Goal: Transaction & Acquisition: Purchase product/service

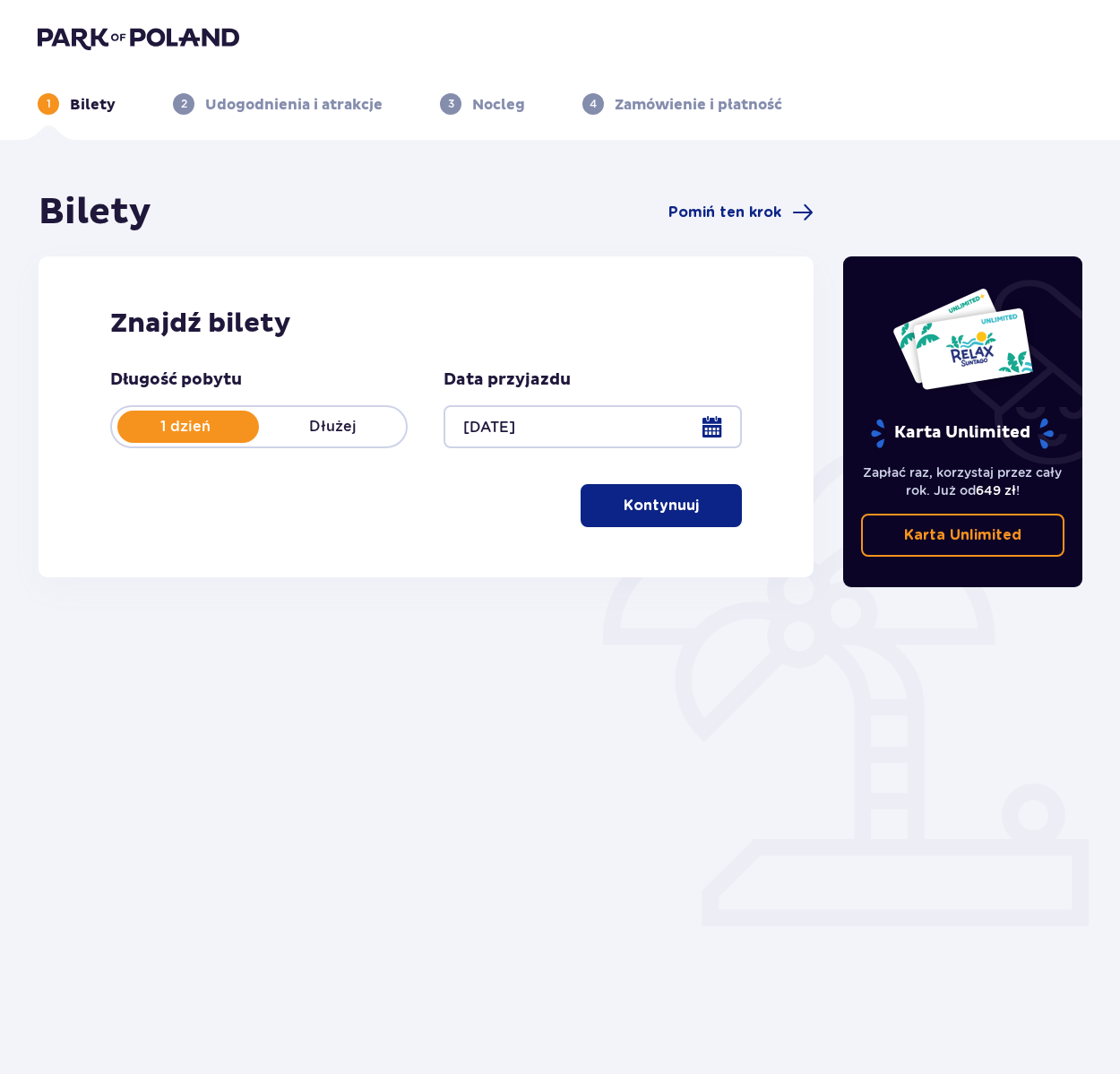
click at [628, 505] on p "Kontynuuj" at bounding box center [661, 506] width 75 height 20
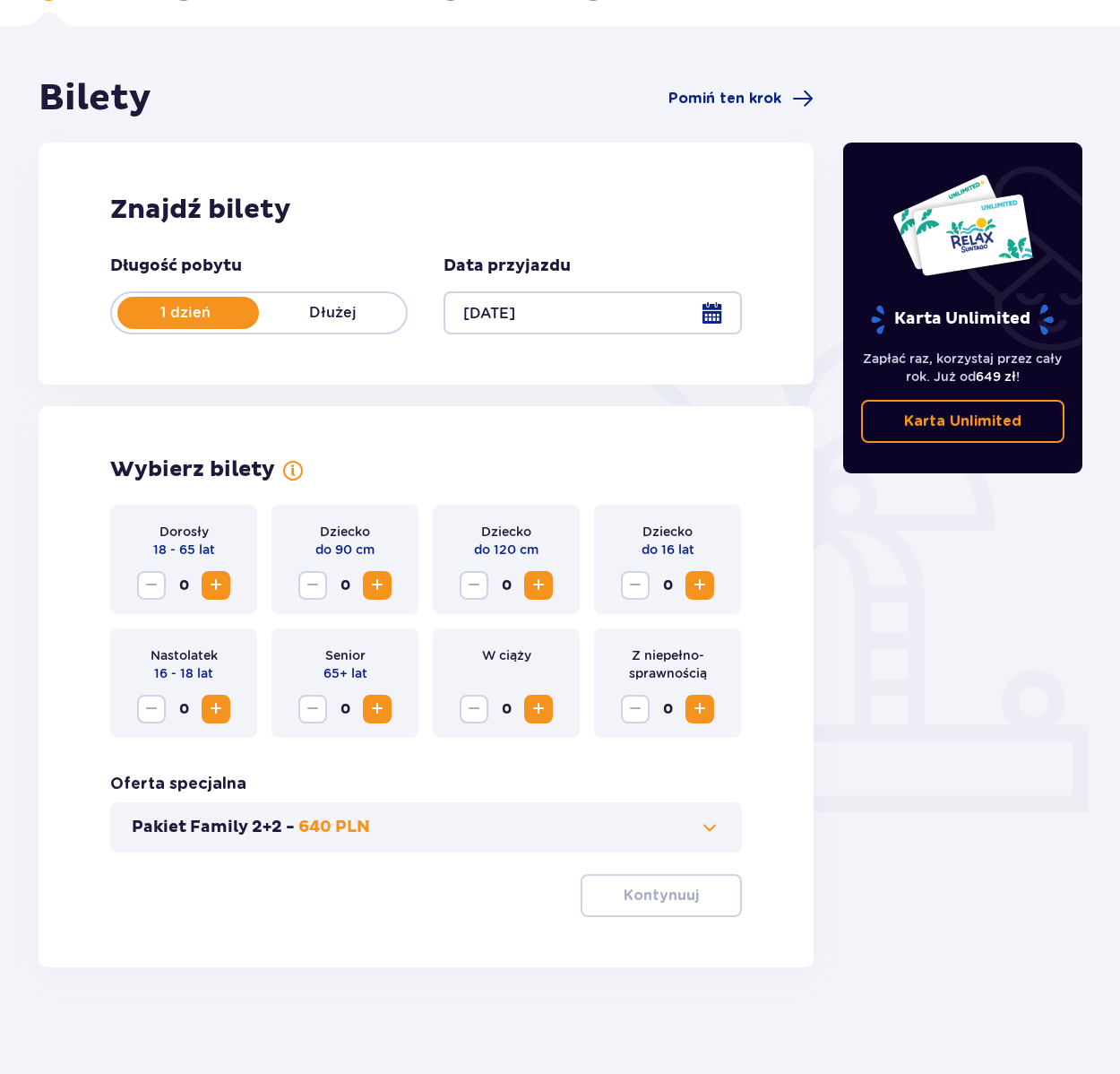
scroll to position [115, 0]
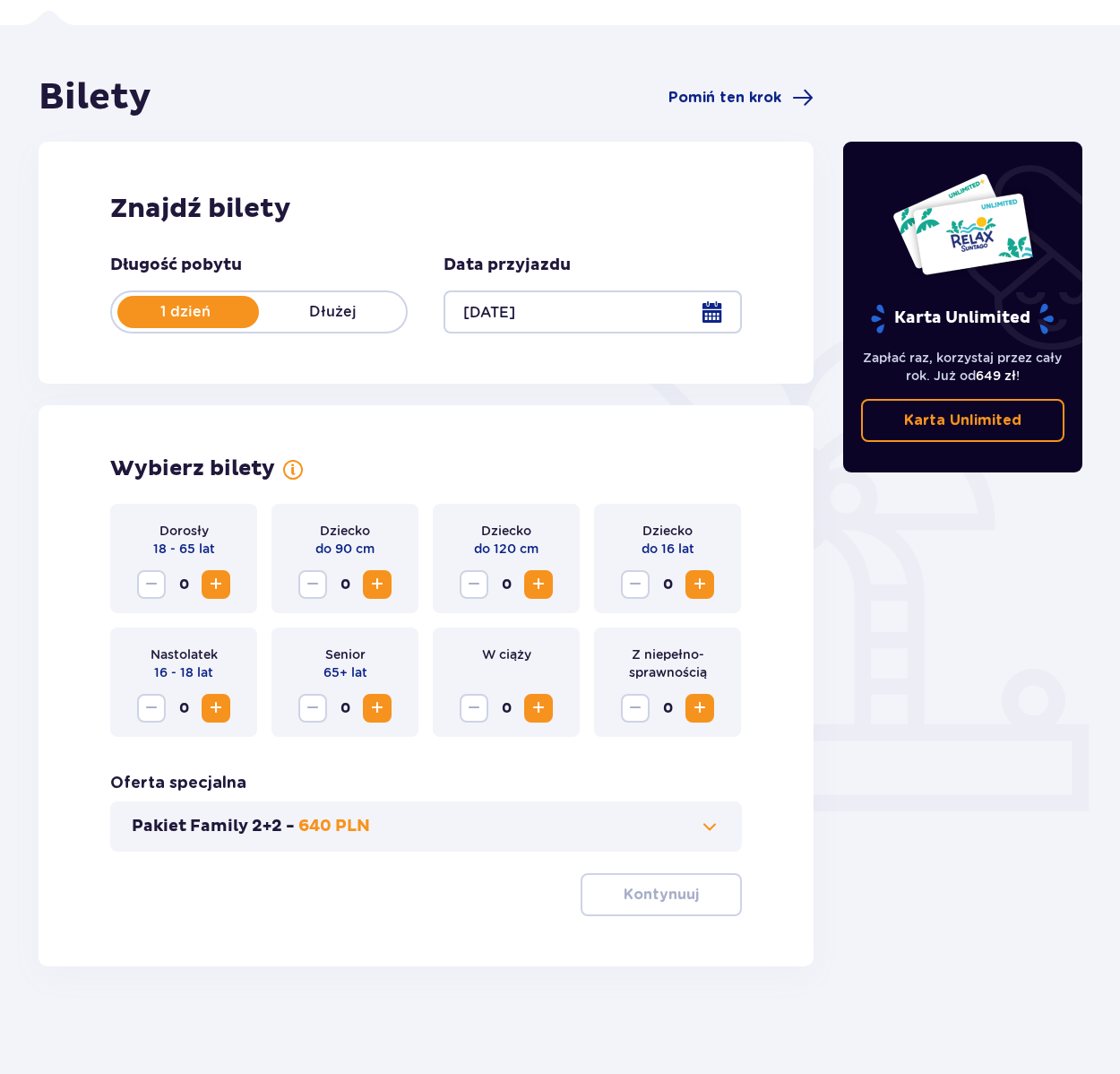
click at [216, 585] on span "Zwiększ" at bounding box center [217, 585] width 22 height 22
click at [207, 711] on span "Zwiększ" at bounding box center [217, 709] width 22 height 22
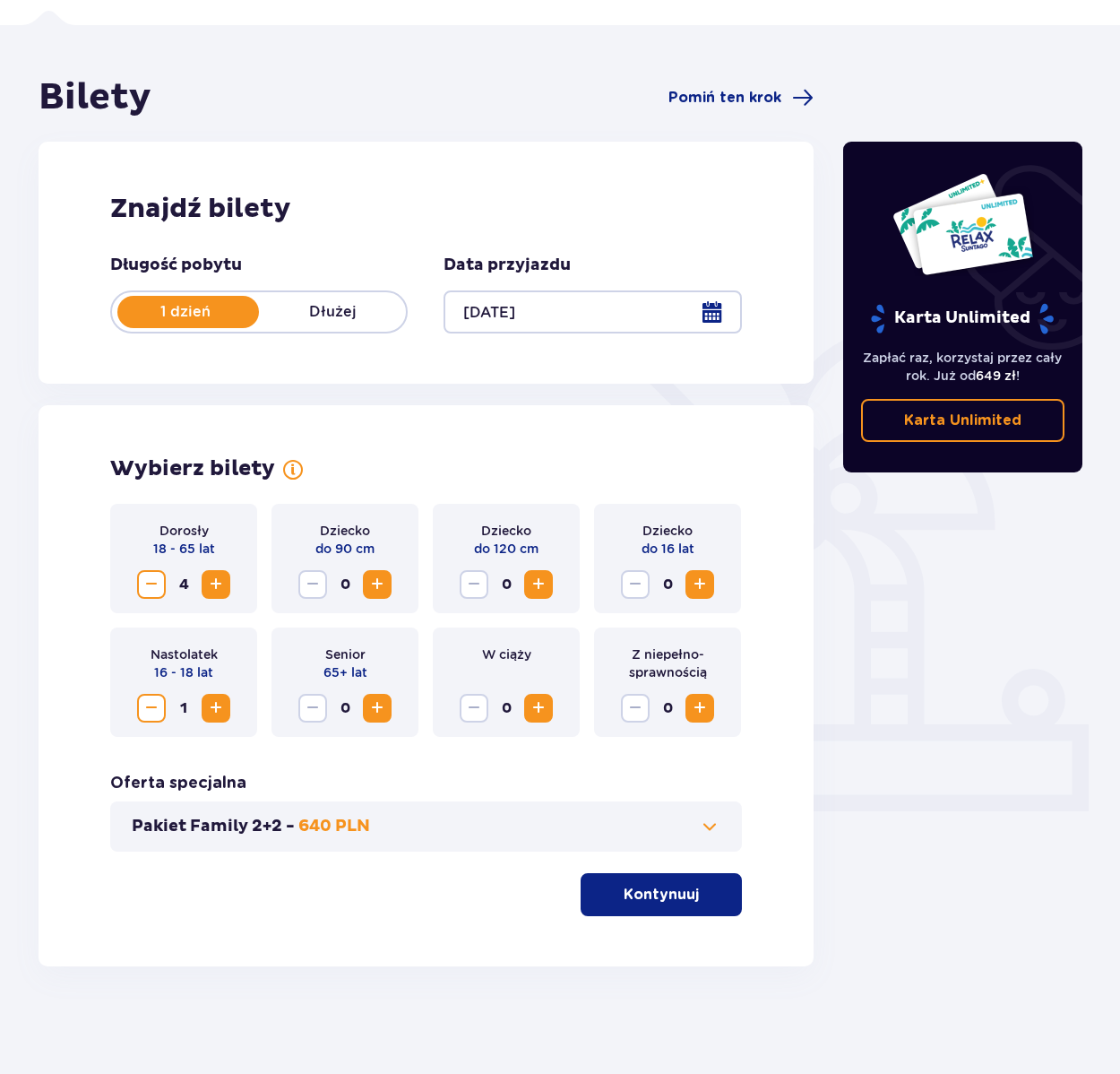
click at [702, 585] on span "Zwiększ" at bounding box center [701, 585] width 22 height 22
click at [701, 595] on button "Zwiększ" at bounding box center [700, 584] width 29 height 29
click at [651, 892] on p "Kontynuuj" at bounding box center [661, 894] width 75 height 20
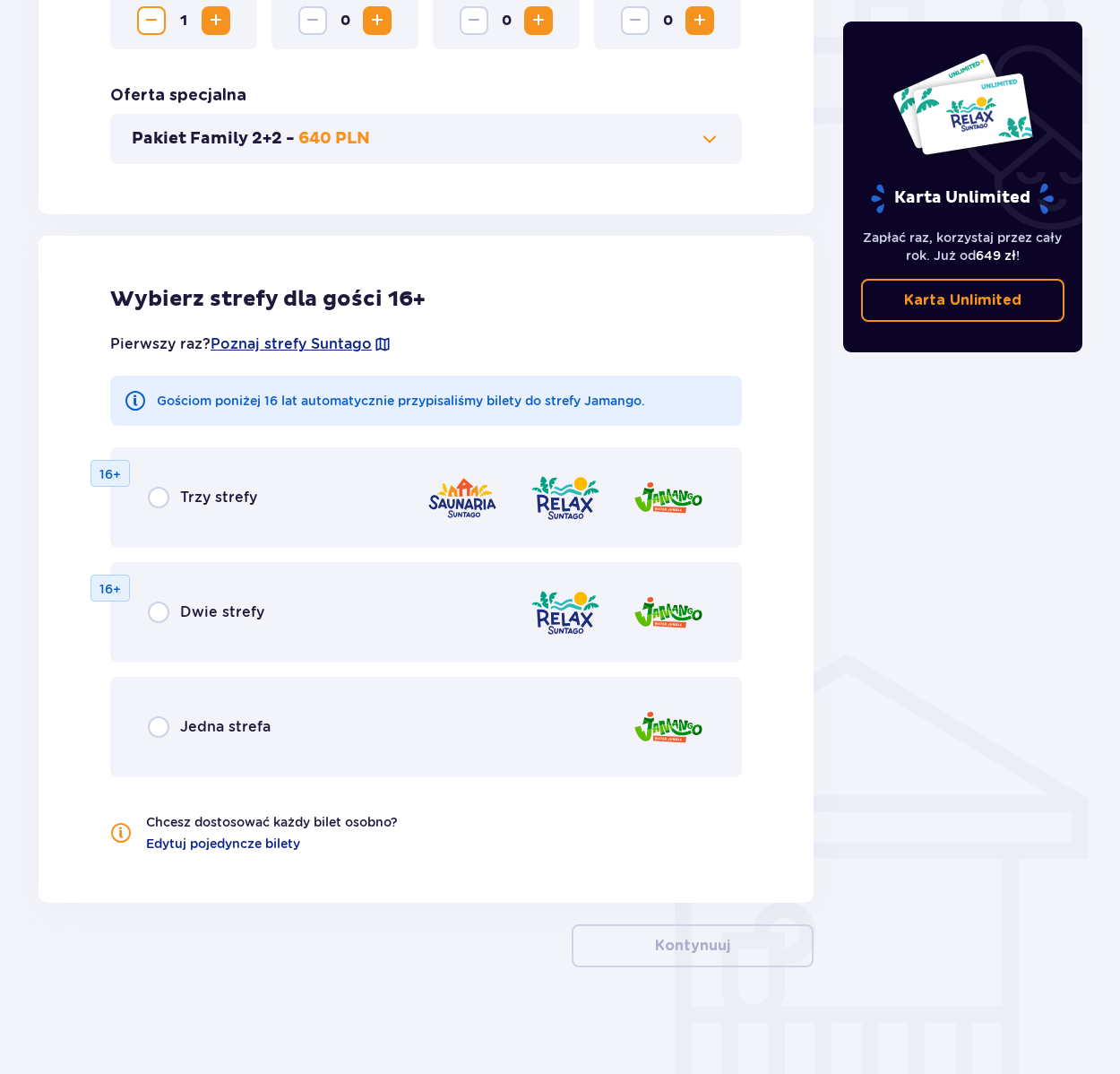
scroll to position [804, 0]
click at [156, 615] on input "radio" at bounding box center [159, 612] width 22 height 22
radio input "true"
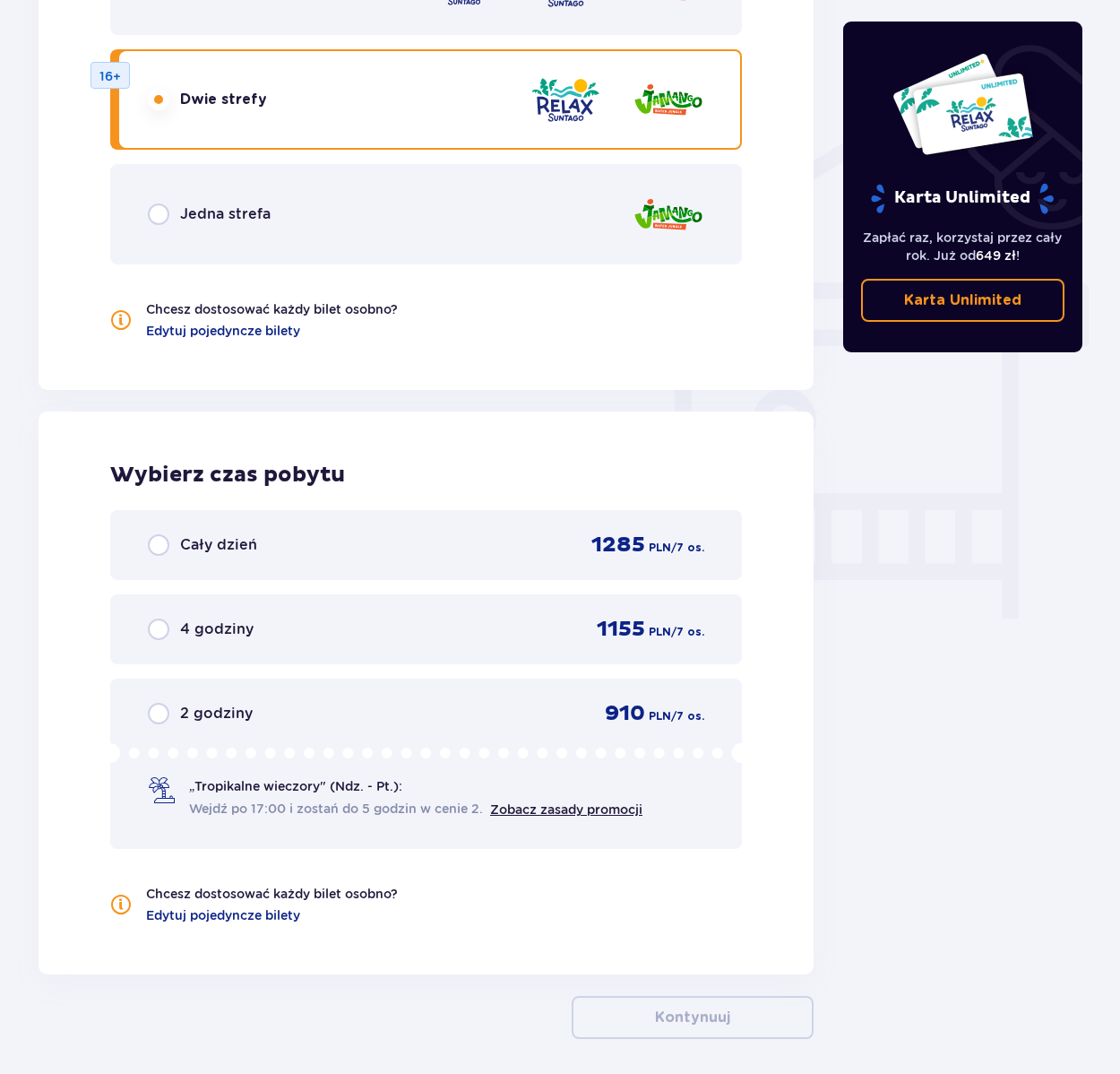
scroll to position [1387, 0]
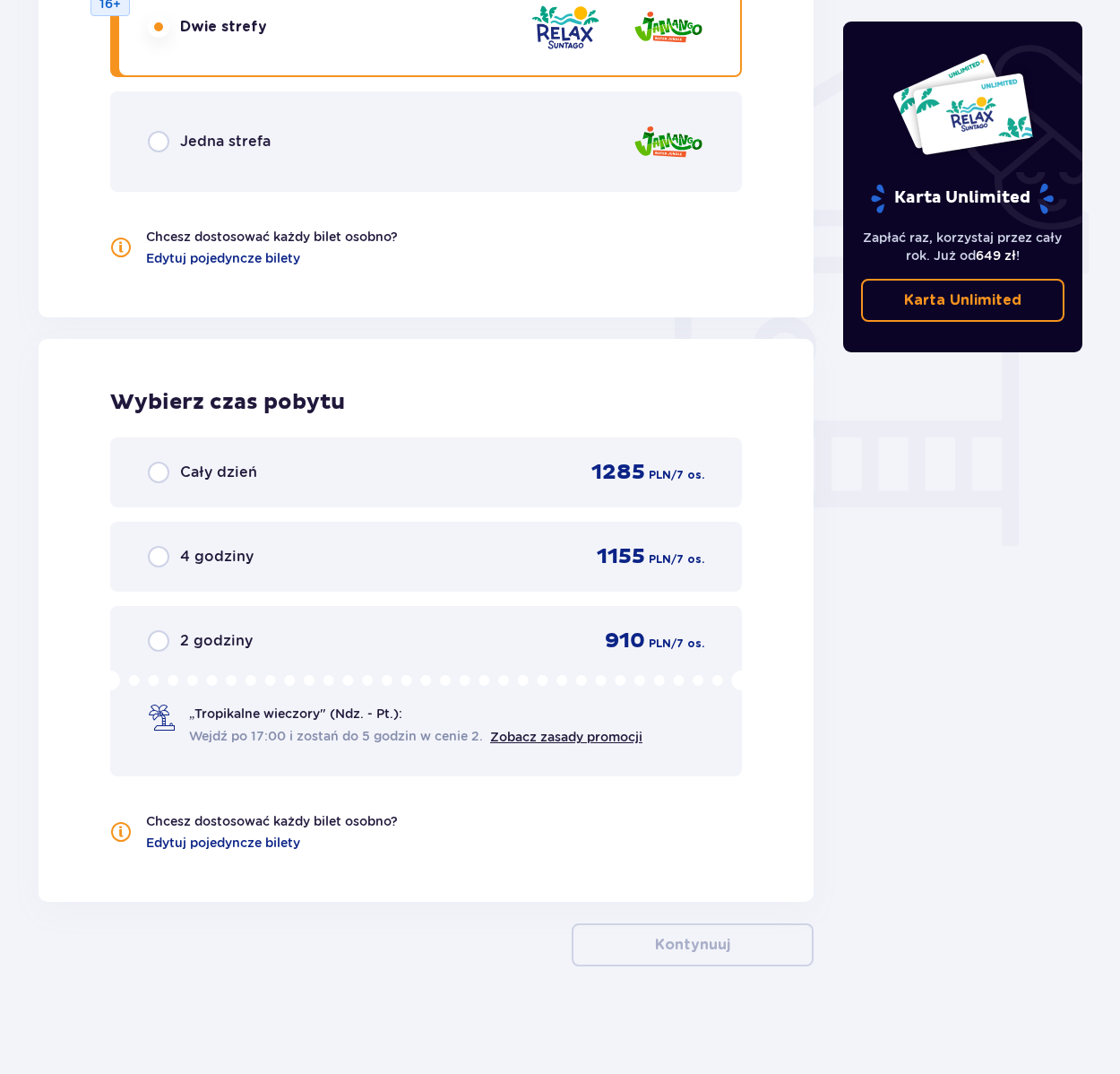
click at [161, 474] on input "radio" at bounding box center [159, 472] width 22 height 22
radio input "true"
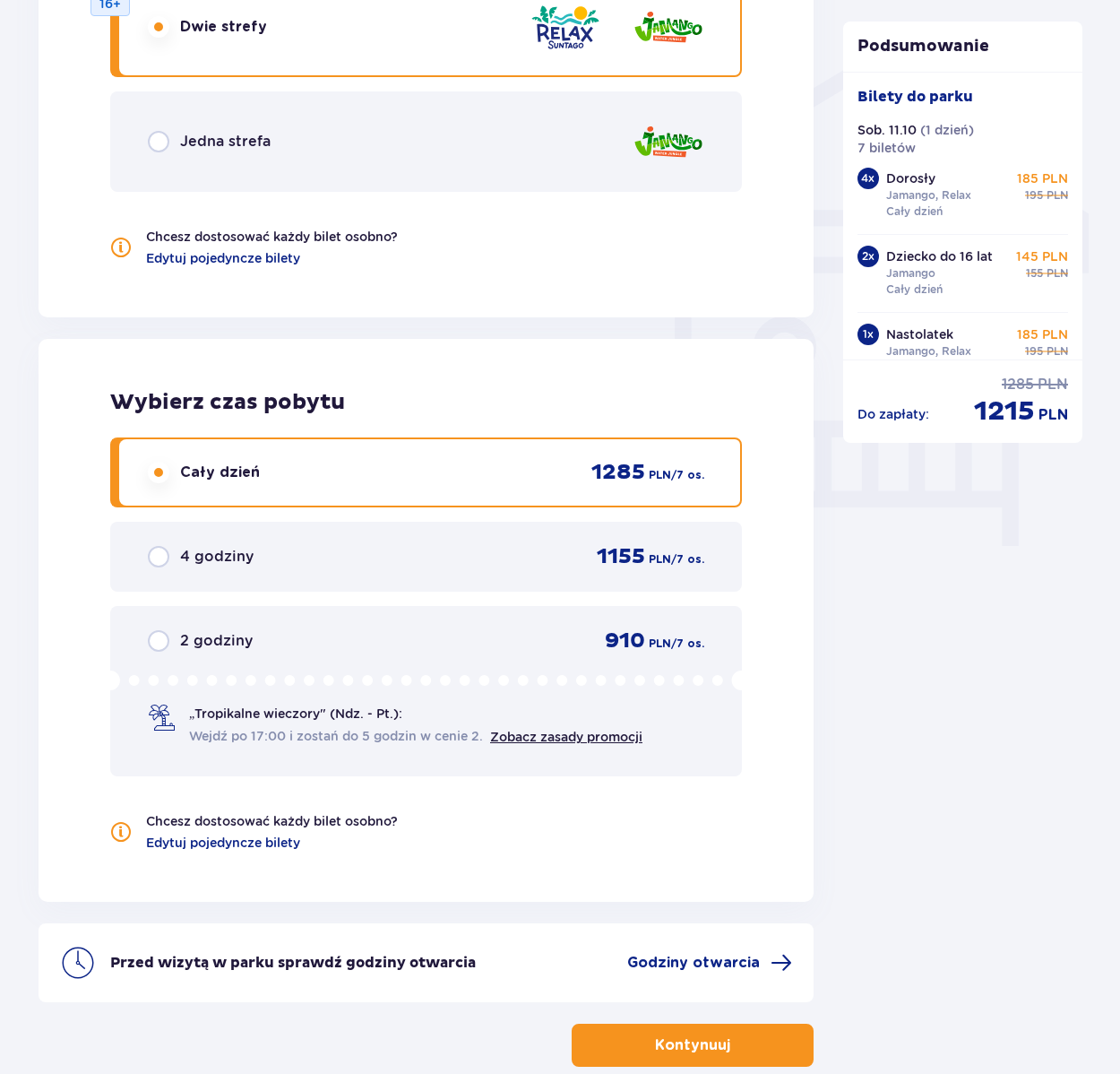
click at [685, 1045] on p "Kontynuuj" at bounding box center [692, 1045] width 75 height 20
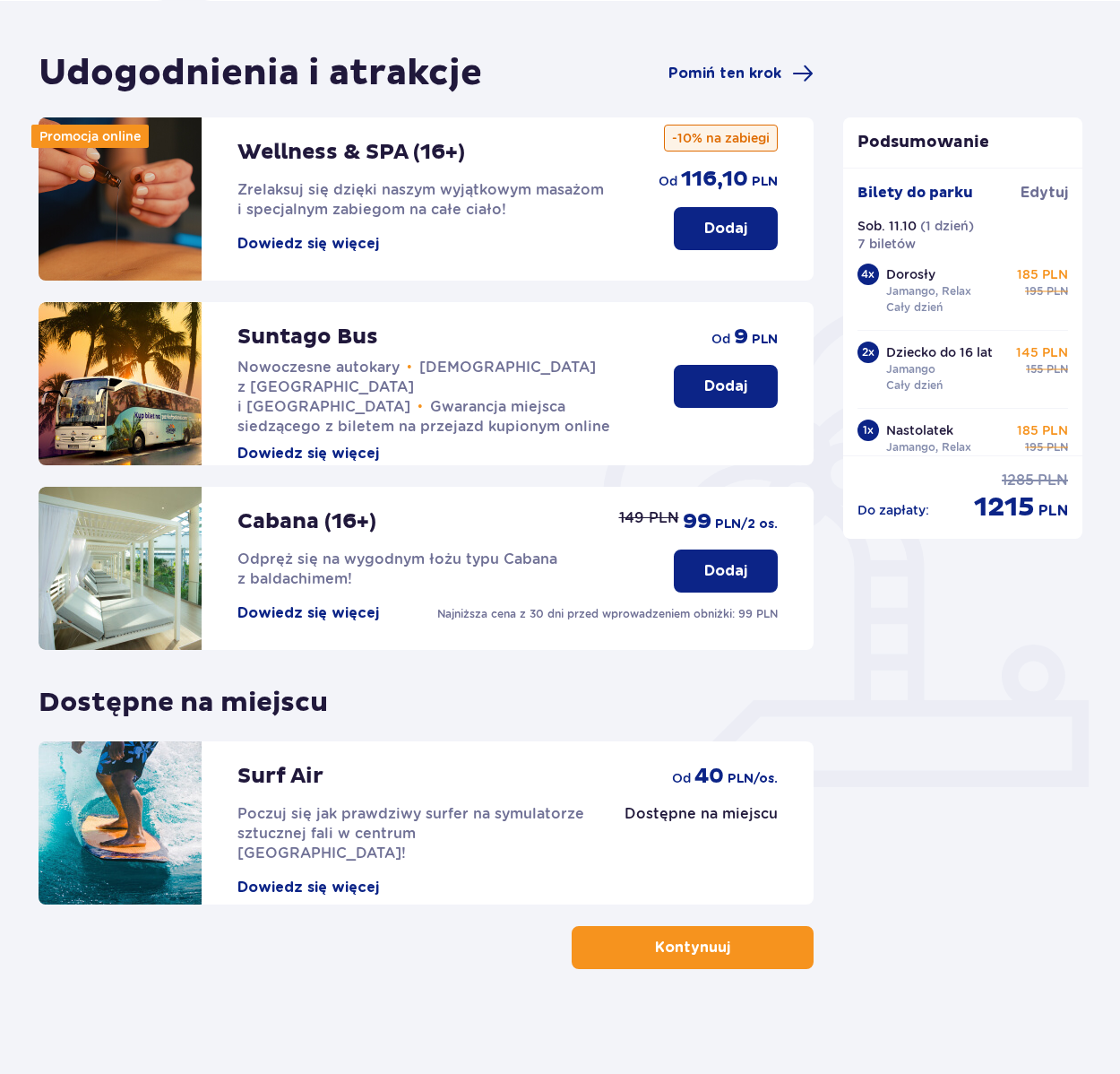
scroll to position [142, 0]
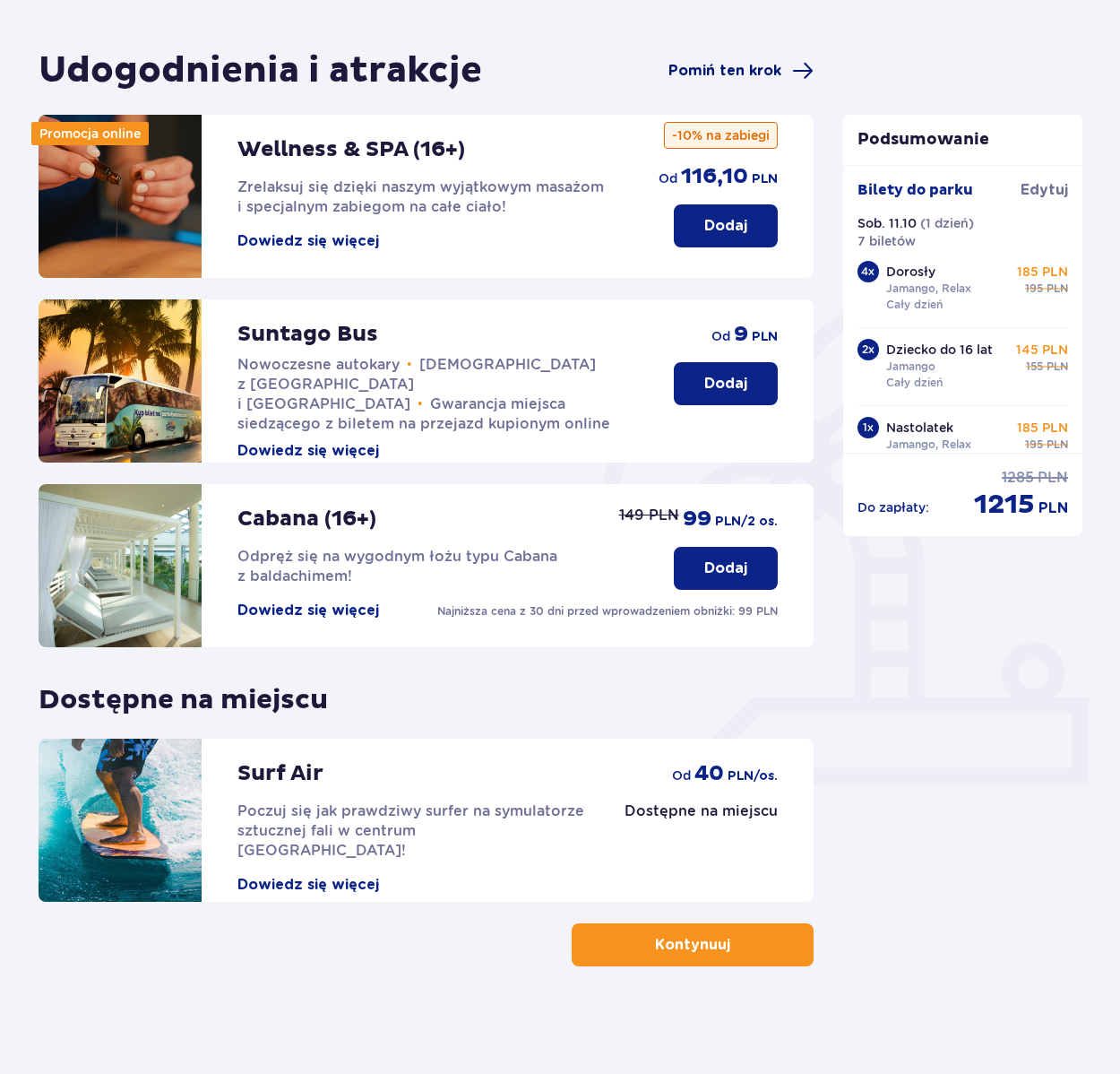
click at [764, 67] on span "Pomiń ten krok" at bounding box center [725, 71] width 113 height 20
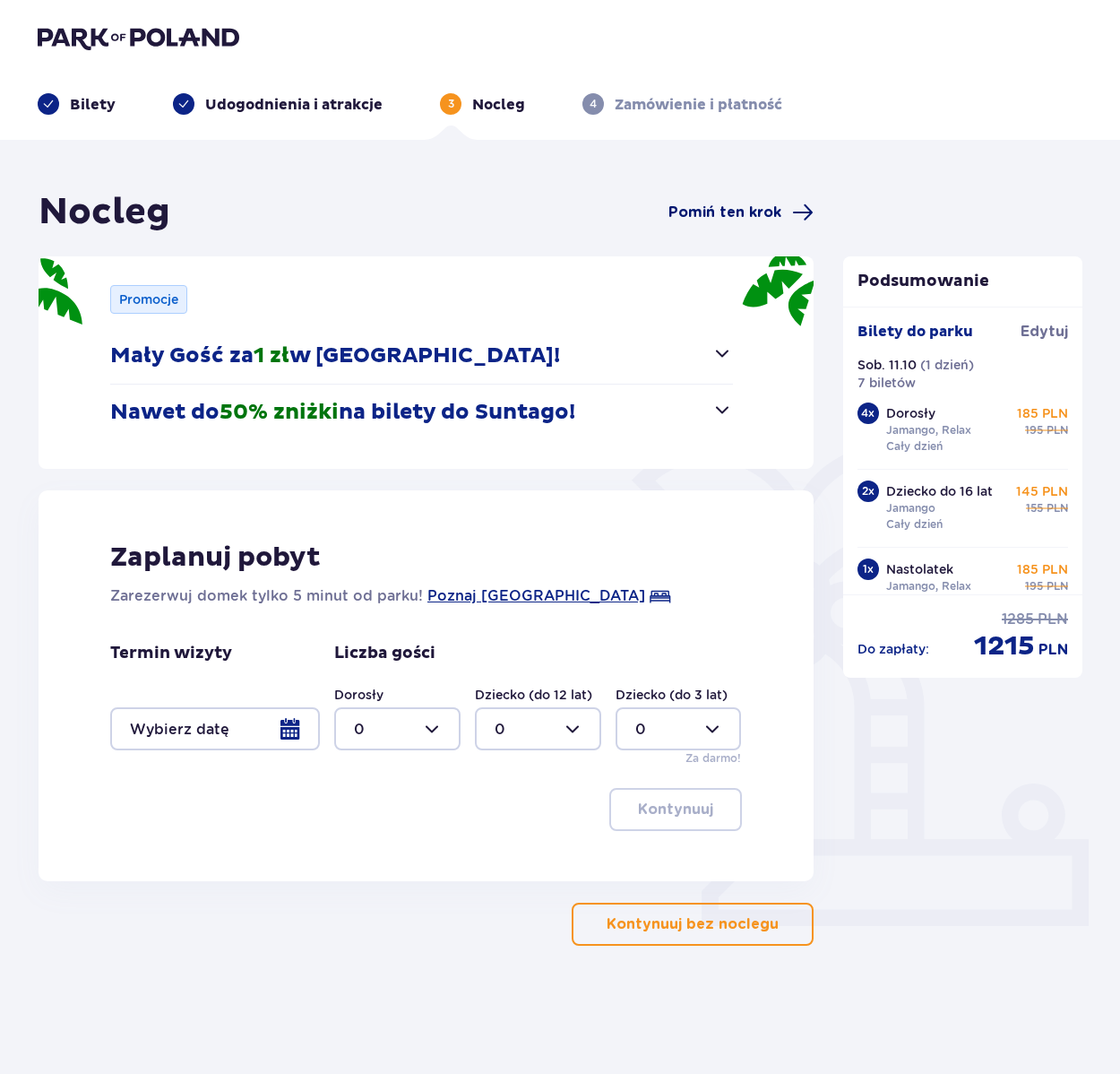
click at [719, 207] on span "Pomiń ten krok" at bounding box center [725, 213] width 113 height 20
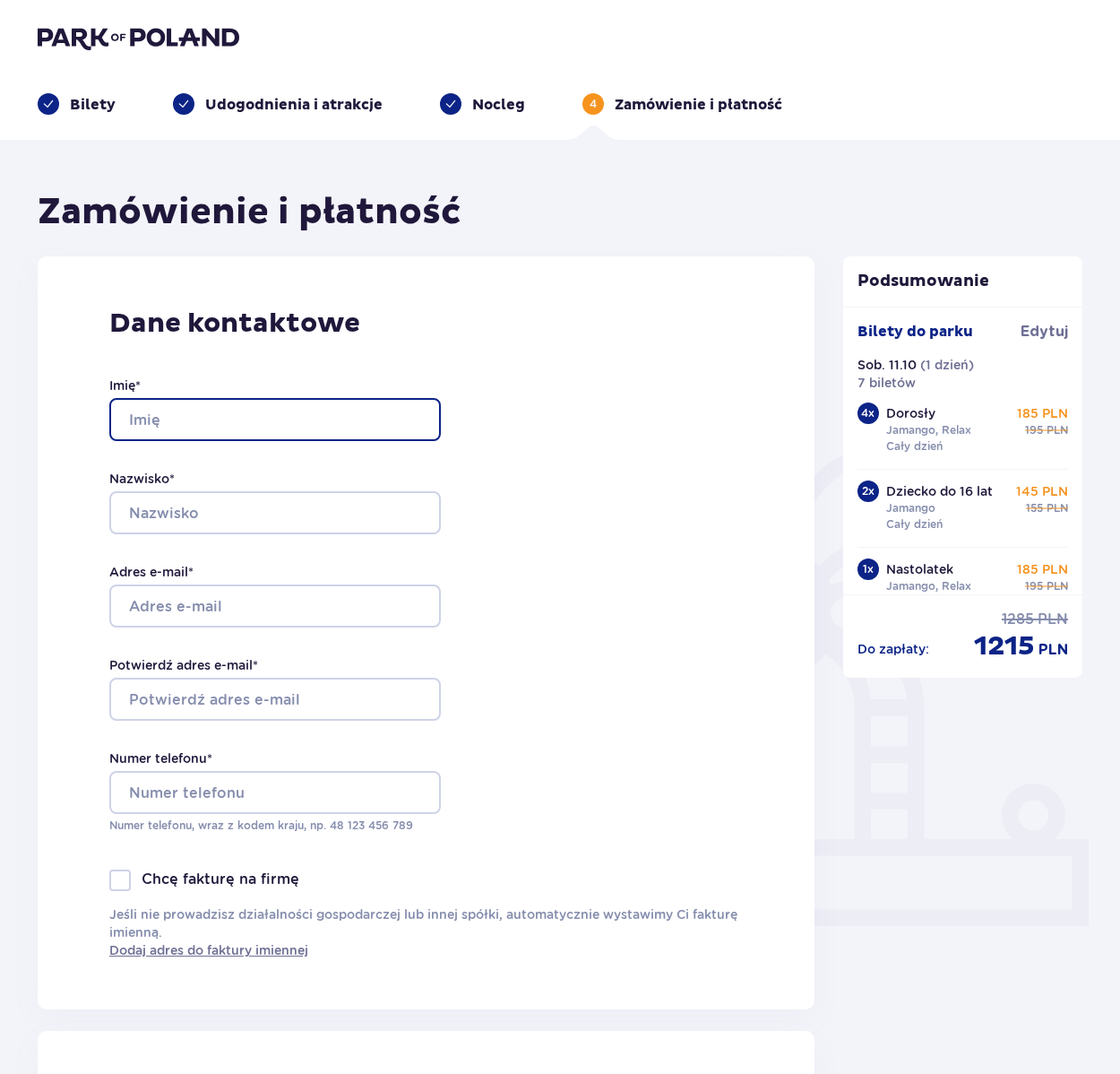
click at [313, 413] on input "Imię *" at bounding box center [276, 419] width 331 height 43
type input "[PERSON_NAME]"
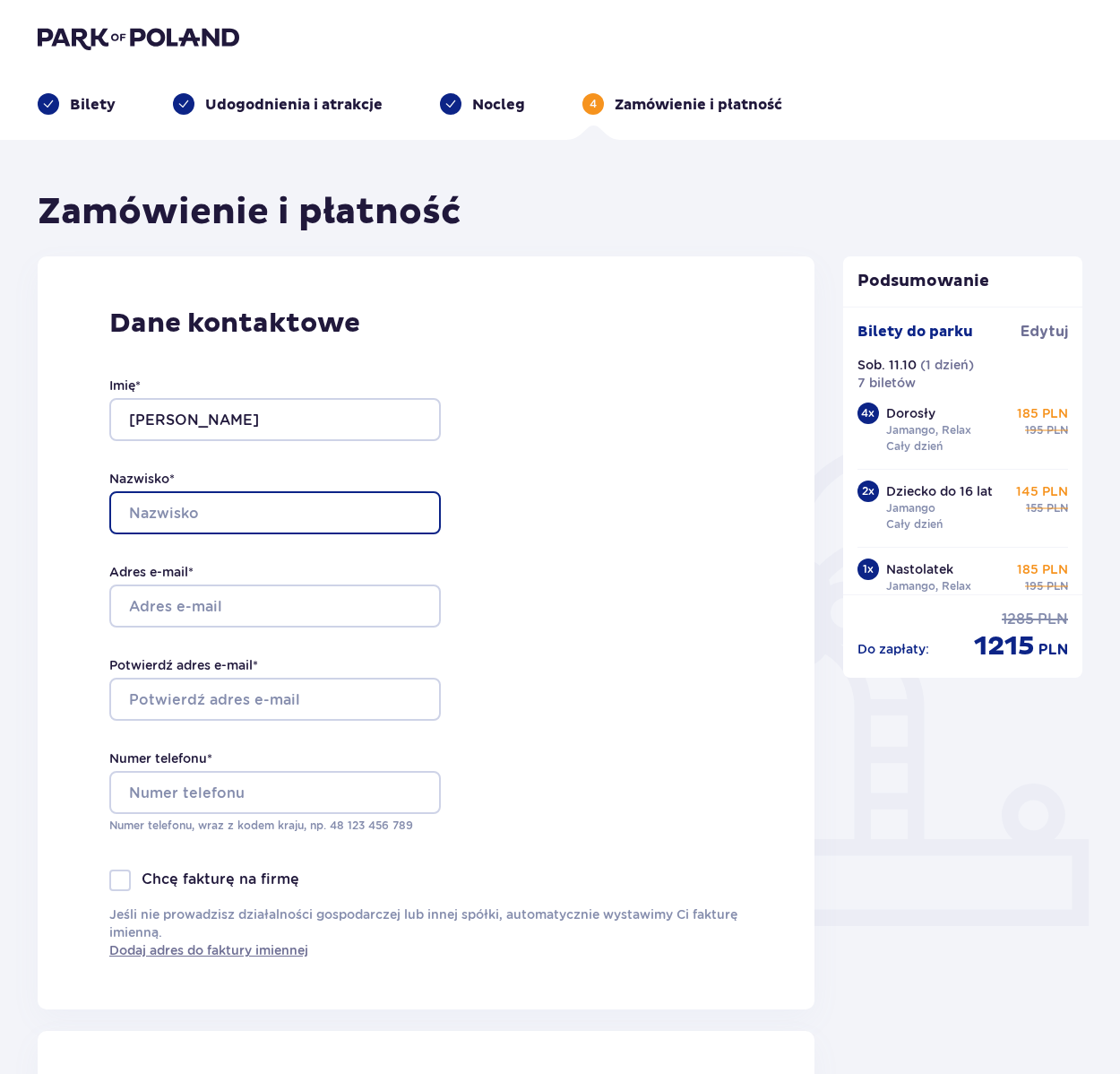
click at [239, 504] on input "Nazwisko *" at bounding box center [276, 512] width 331 height 43
type input "[PERSON_NAME]"
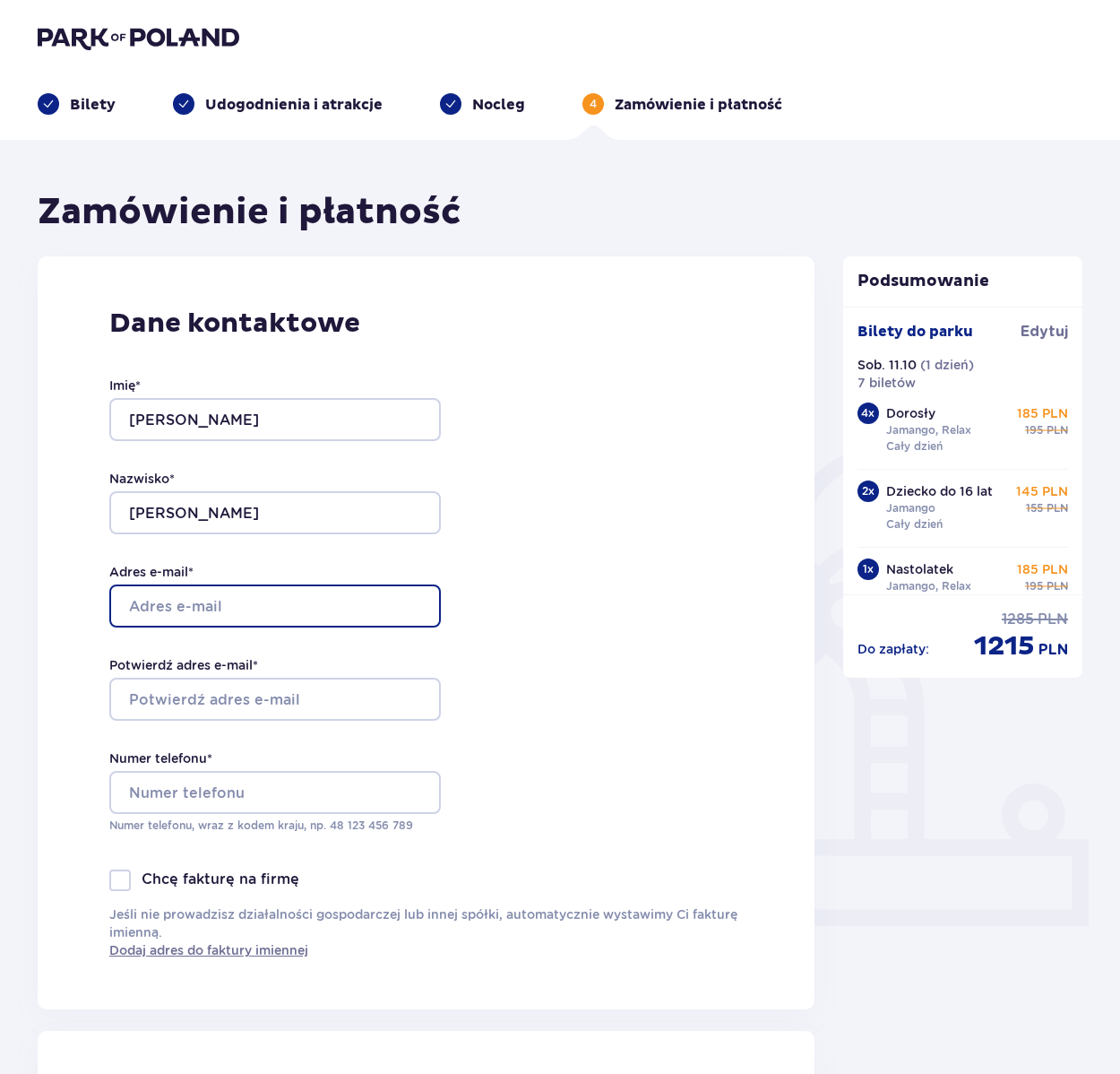
click at [145, 612] on input "Adres e-mail *" at bounding box center [276, 605] width 331 height 43
type input "[EMAIL_ADDRESS][DOMAIN_NAME]"
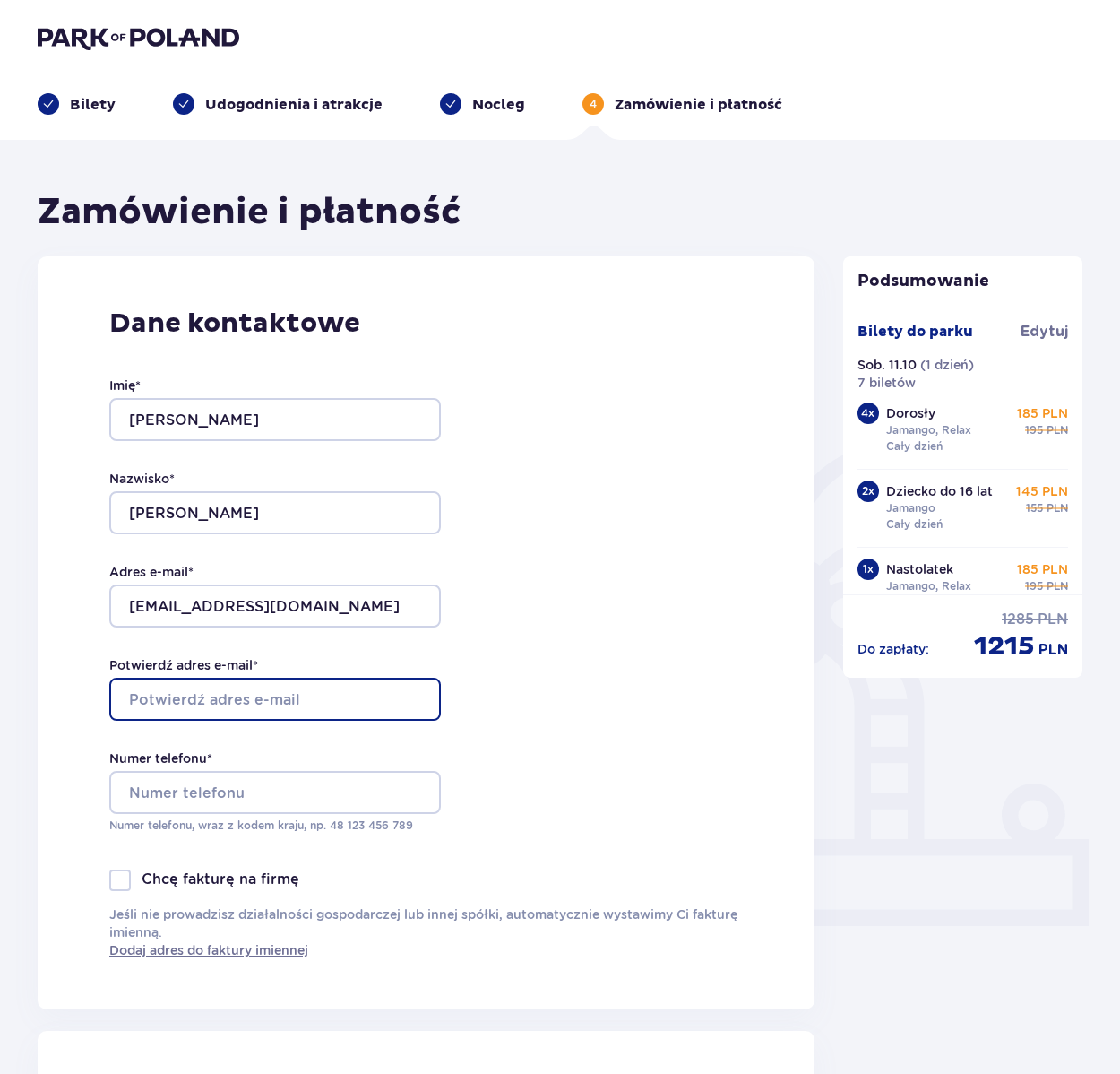
click at [180, 708] on input "Potwierdź adres e-mail *" at bounding box center [276, 699] width 331 height 43
type input "[EMAIL_ADDRESS][DOMAIN_NAME]"
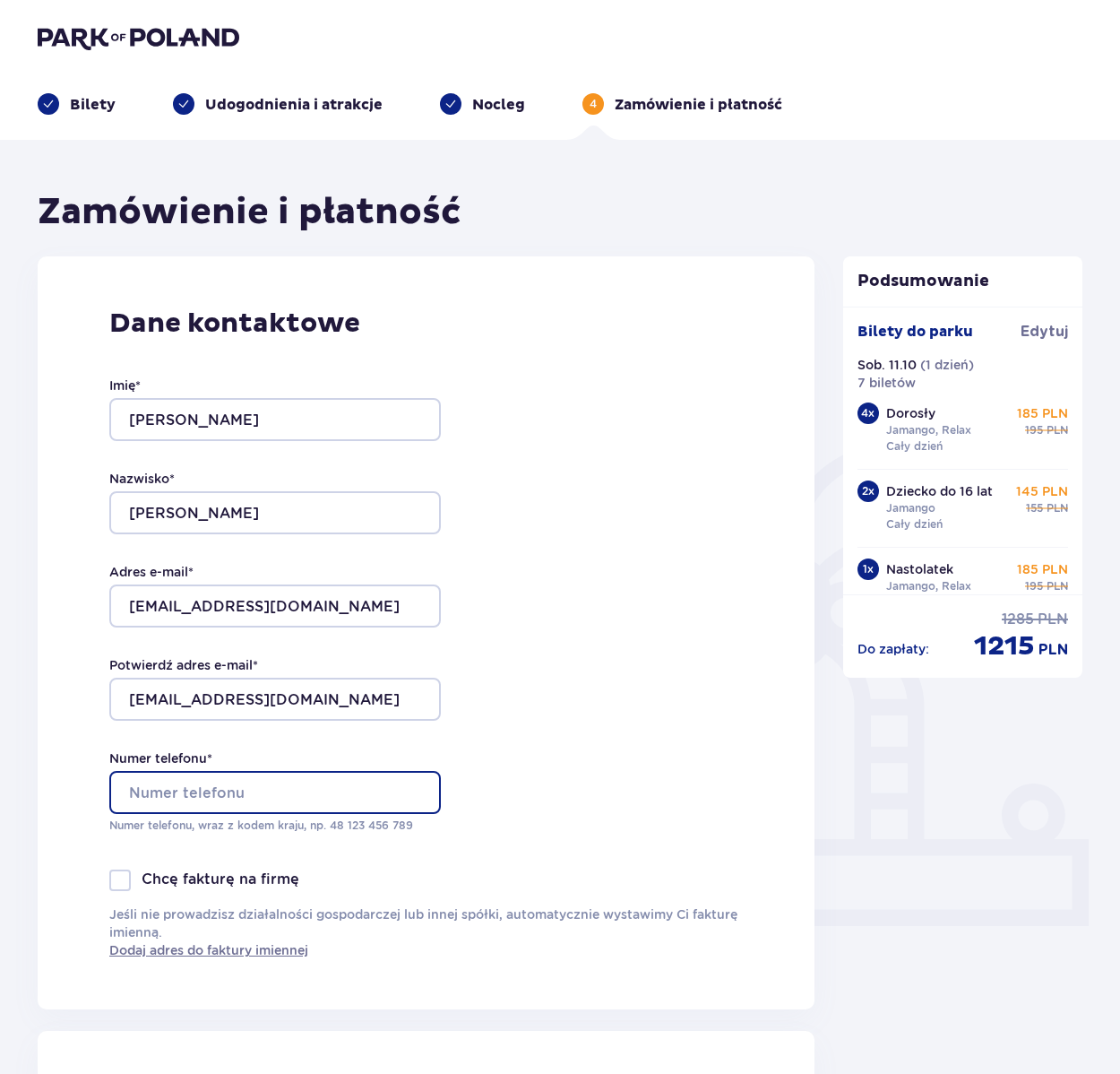
click at [171, 790] on input "Numer telefonu *" at bounding box center [276, 792] width 331 height 43
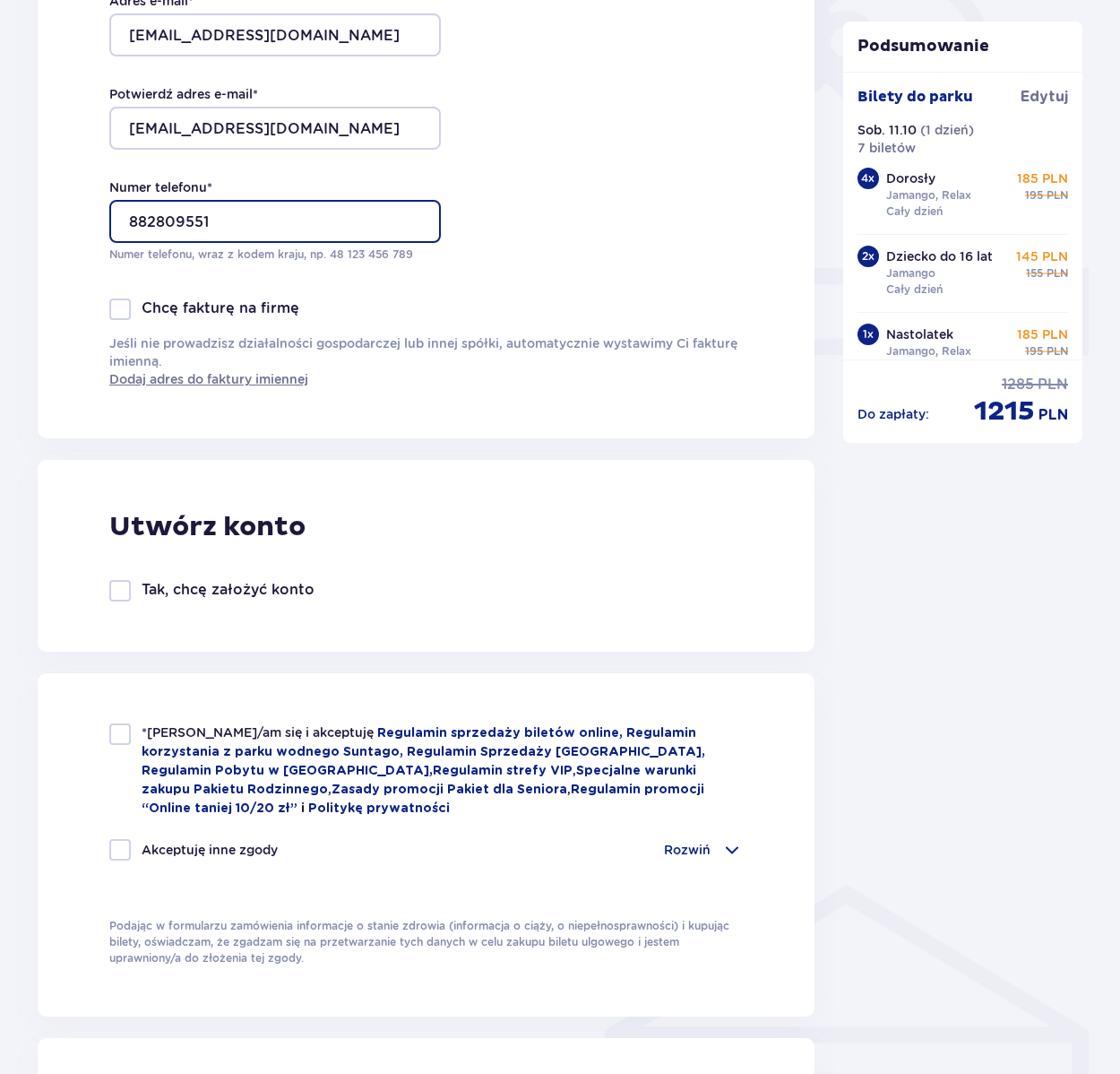
scroll to position [628, 0]
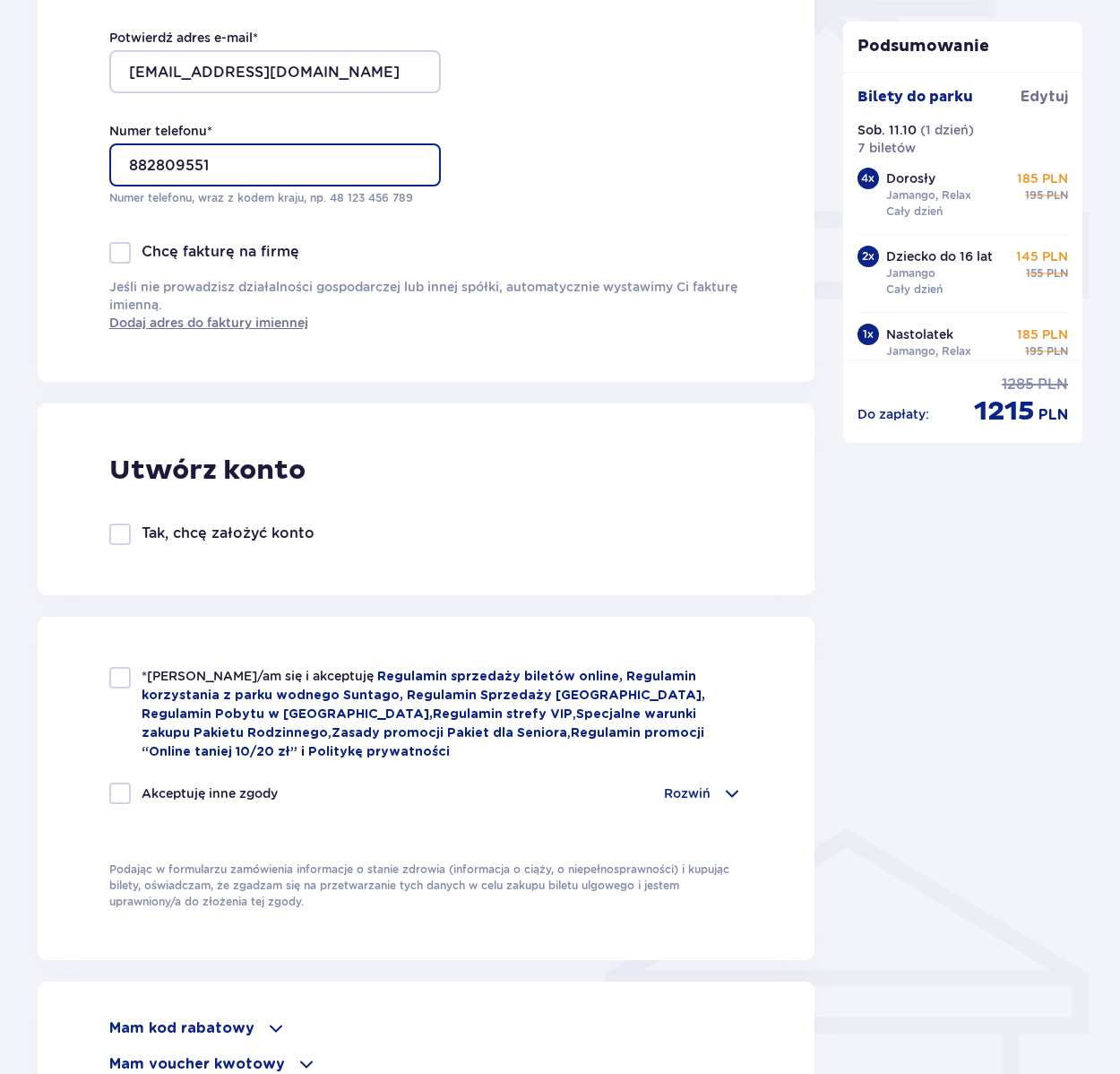
type input "882809551"
click at [124, 676] on div at bounding box center [121, 678] width 22 height 22
checkbox input "true"
click at [115, 786] on div at bounding box center [121, 794] width 22 height 22
checkbox input "true"
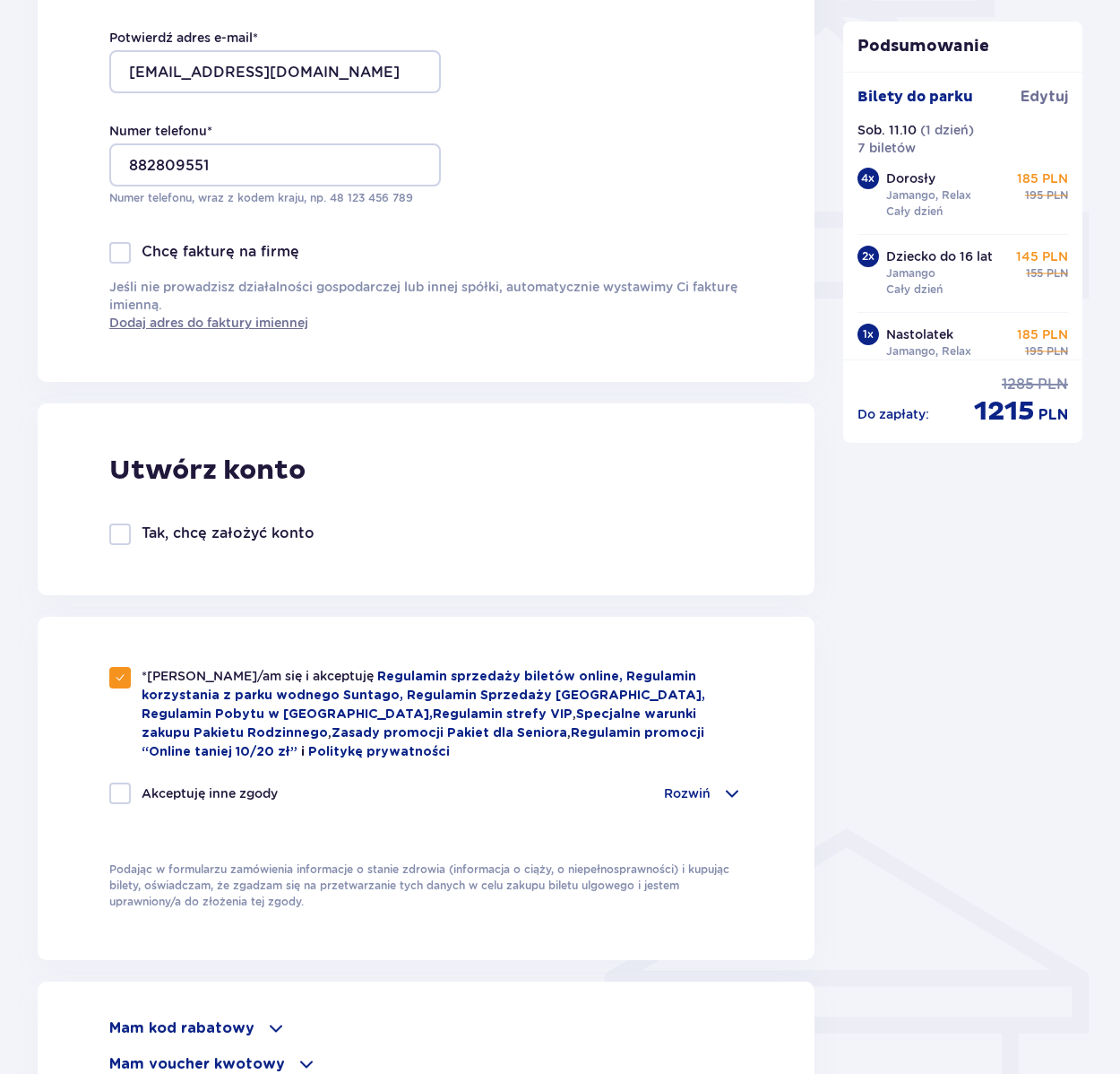
checkbox input "true"
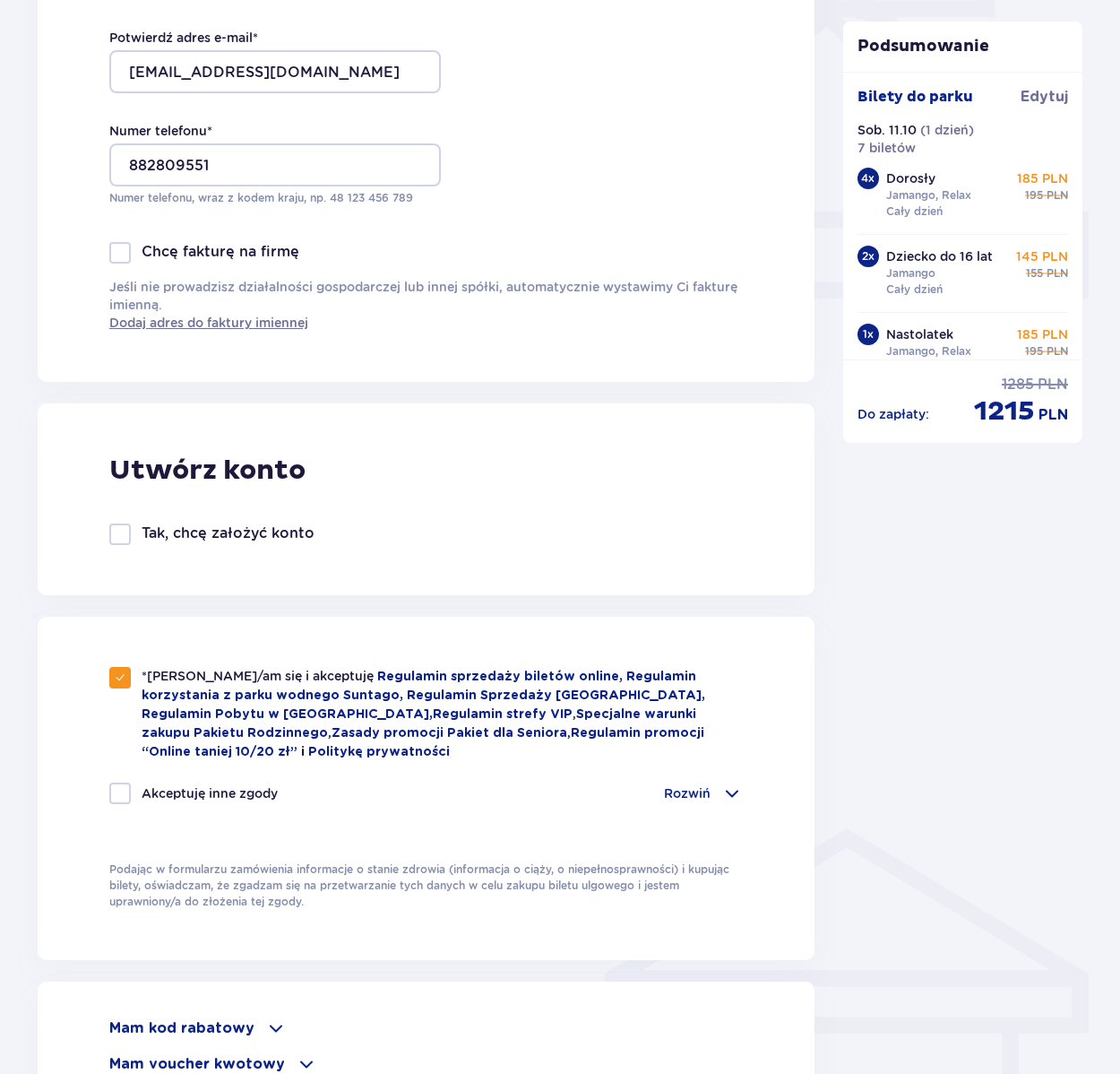
checkbox input "true"
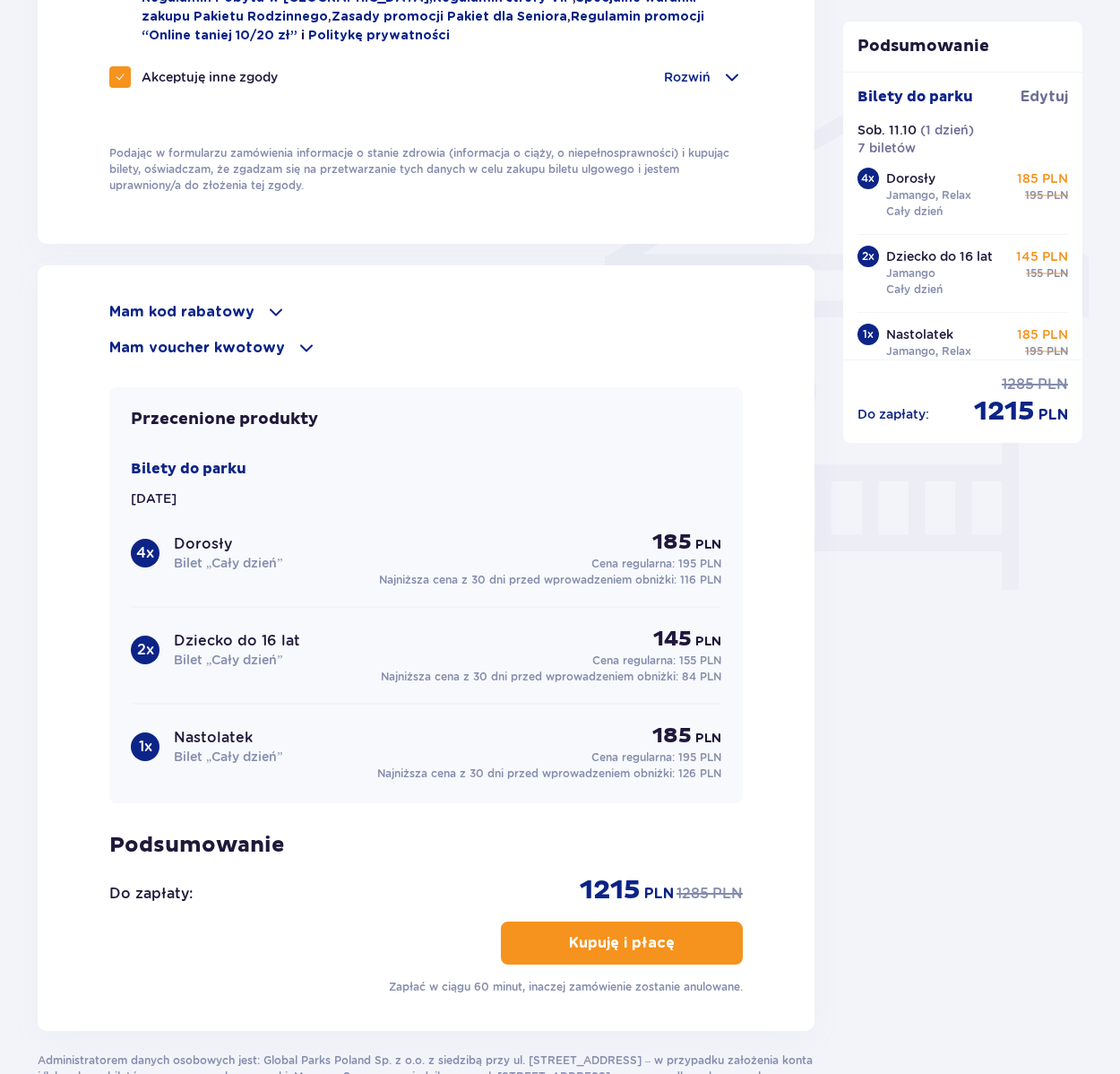
scroll to position [1434, 0]
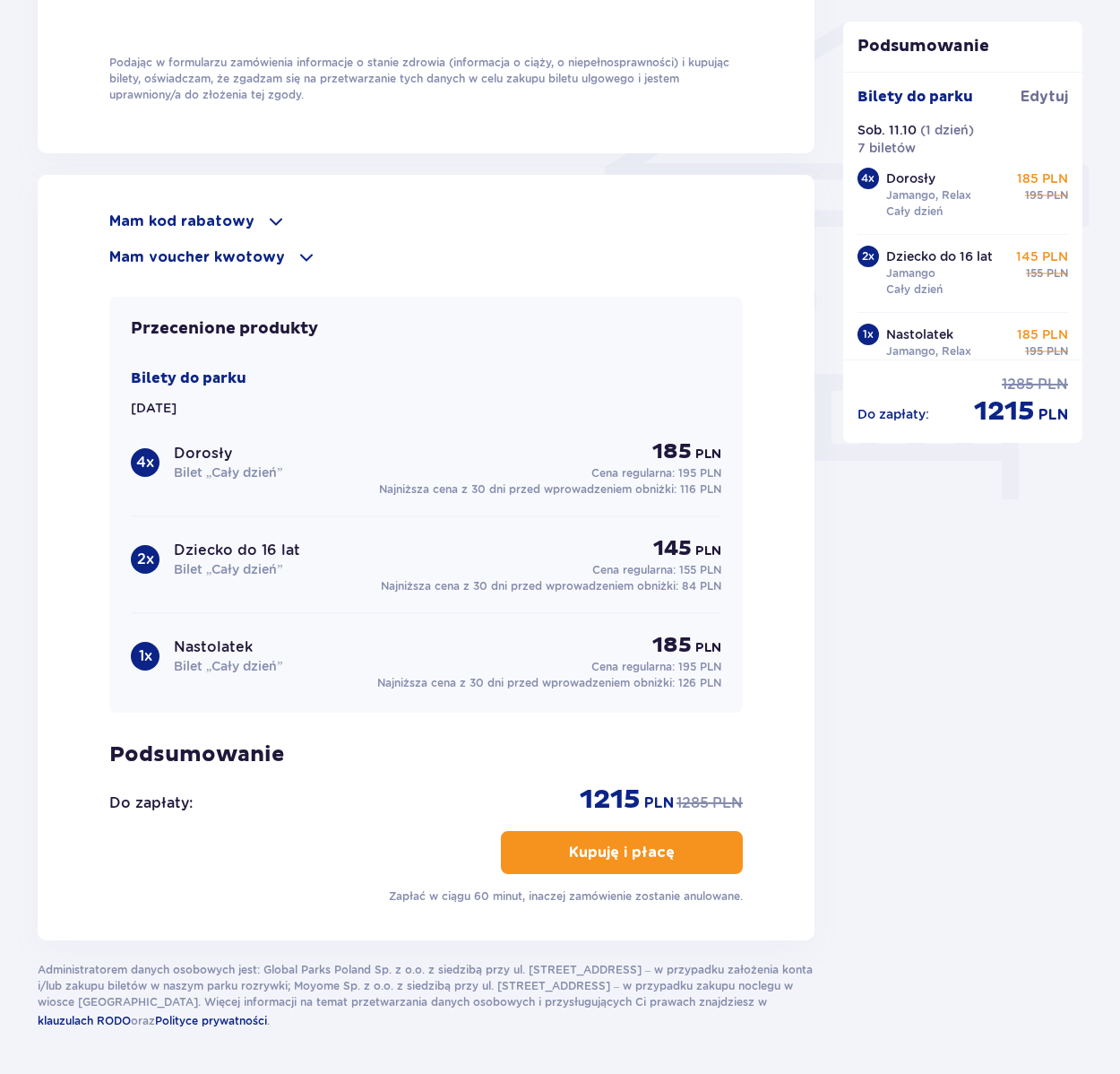
click at [569, 850] on p "Kupuję i płacę" at bounding box center [622, 852] width 106 height 20
